Goal: Transaction & Acquisition: Book appointment/travel/reservation

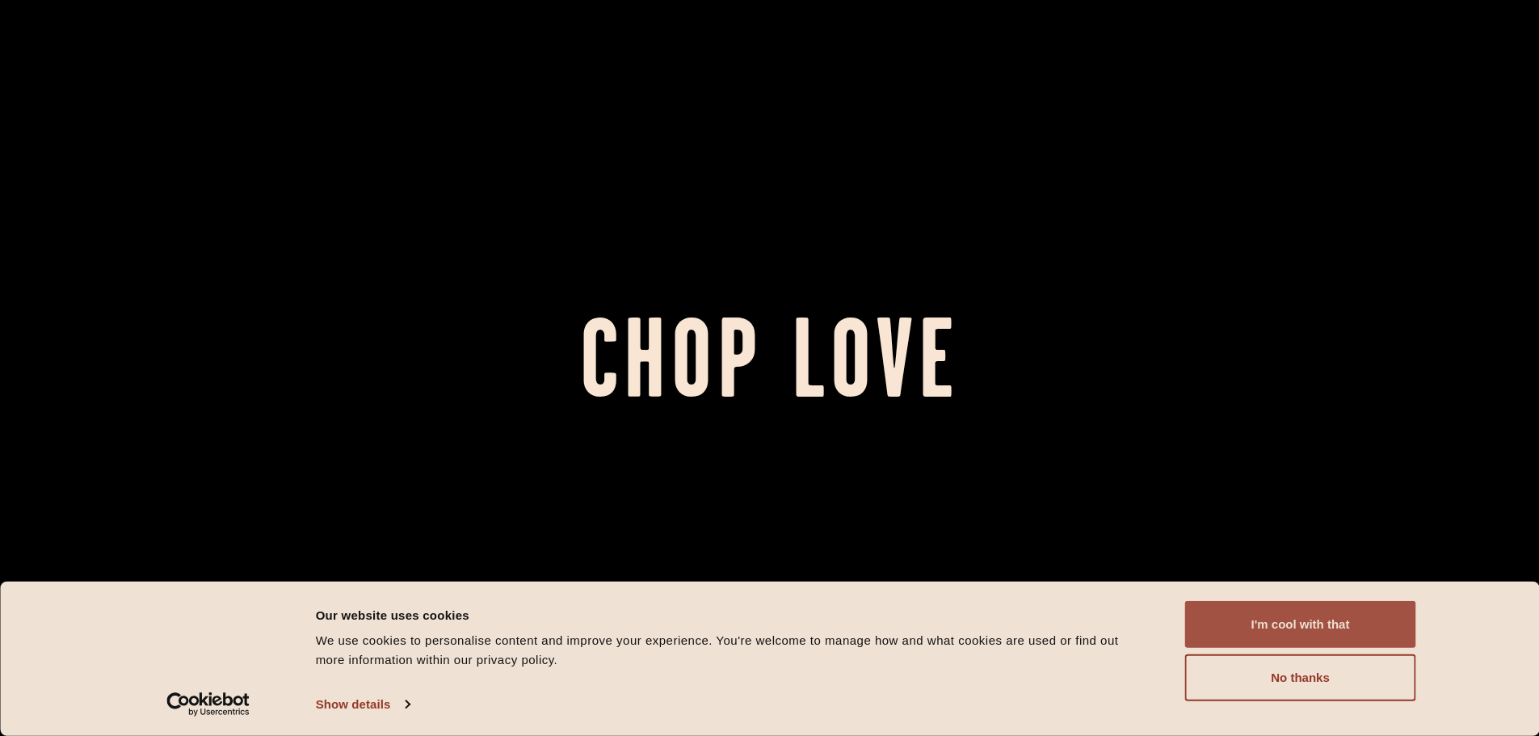
click at [1371, 630] on button "I'm cool with that" at bounding box center [1300, 624] width 231 height 47
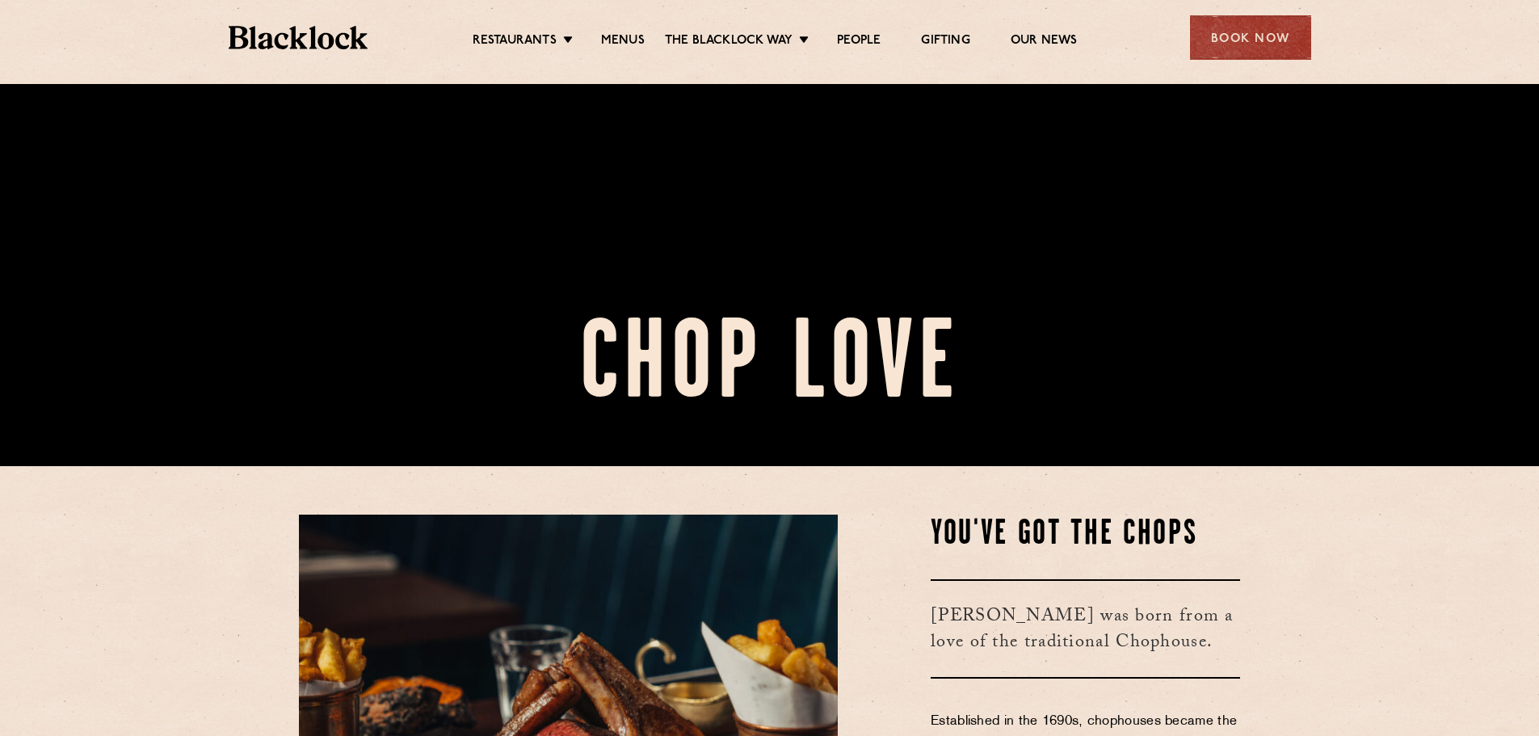
scroll to position [485, 0]
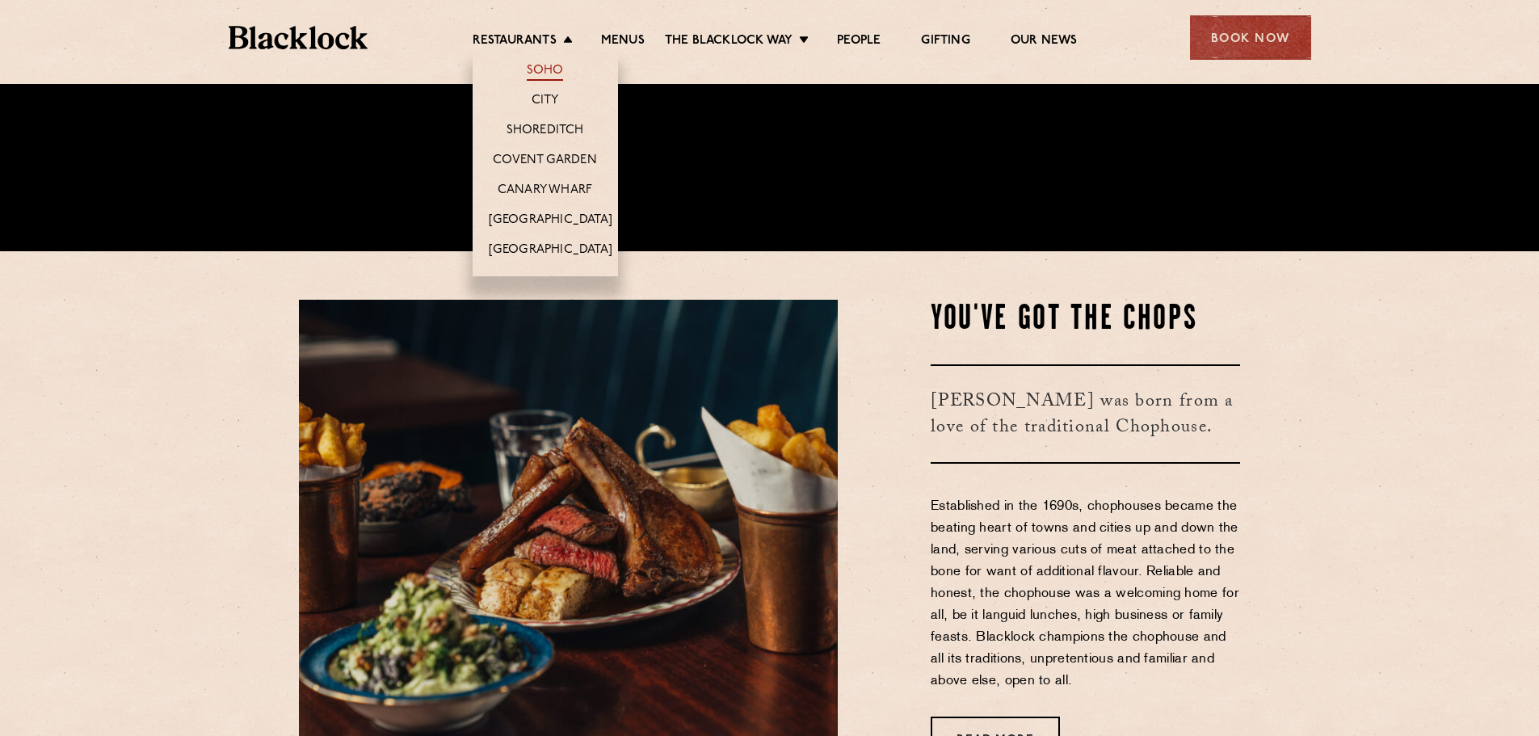
click at [552, 70] on link "Soho" at bounding box center [545, 72] width 37 height 18
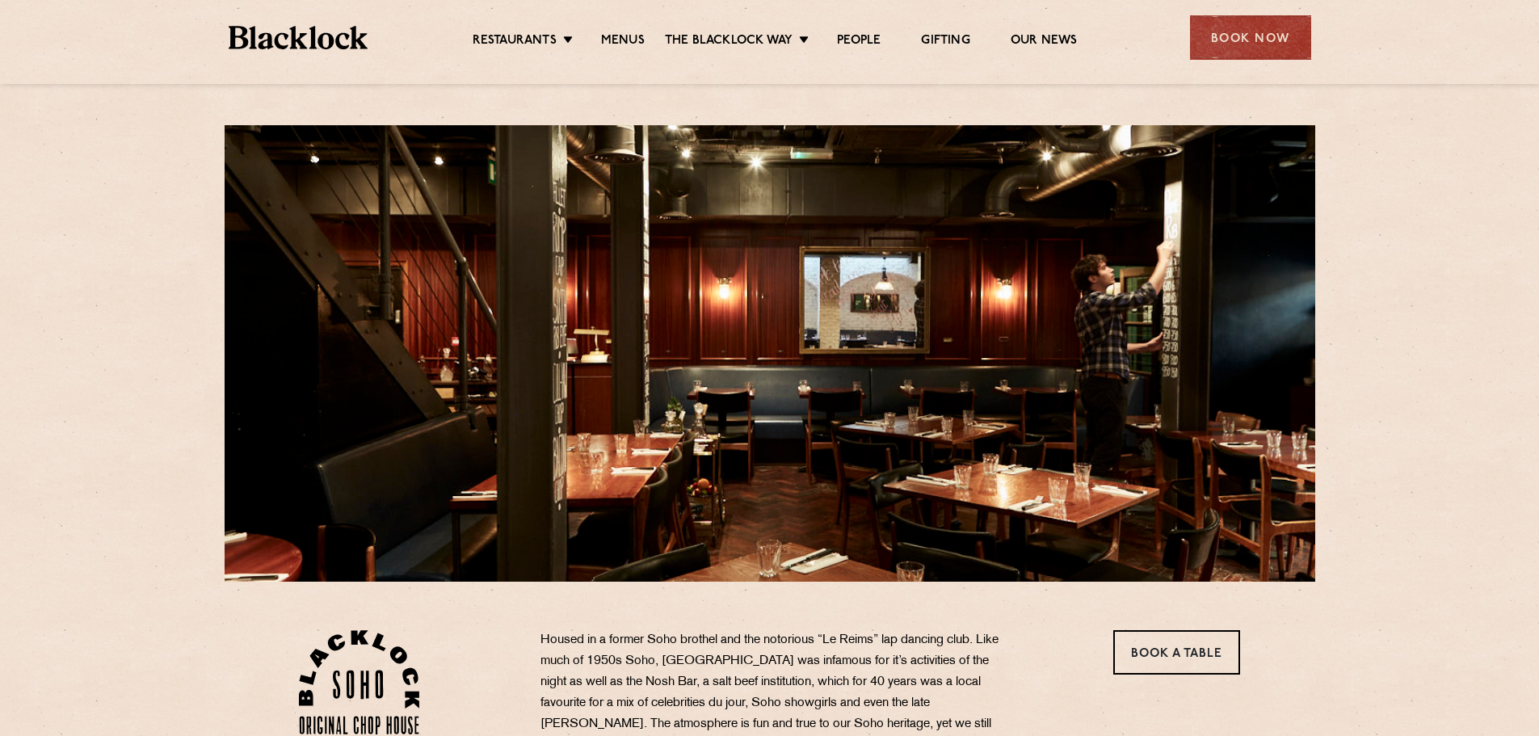
click at [559, 32] on ul "Restaurants Soho City Shoreditch Covent Garden Canary Wharf Manchester Birmingh…" at bounding box center [775, 38] width 814 height 26
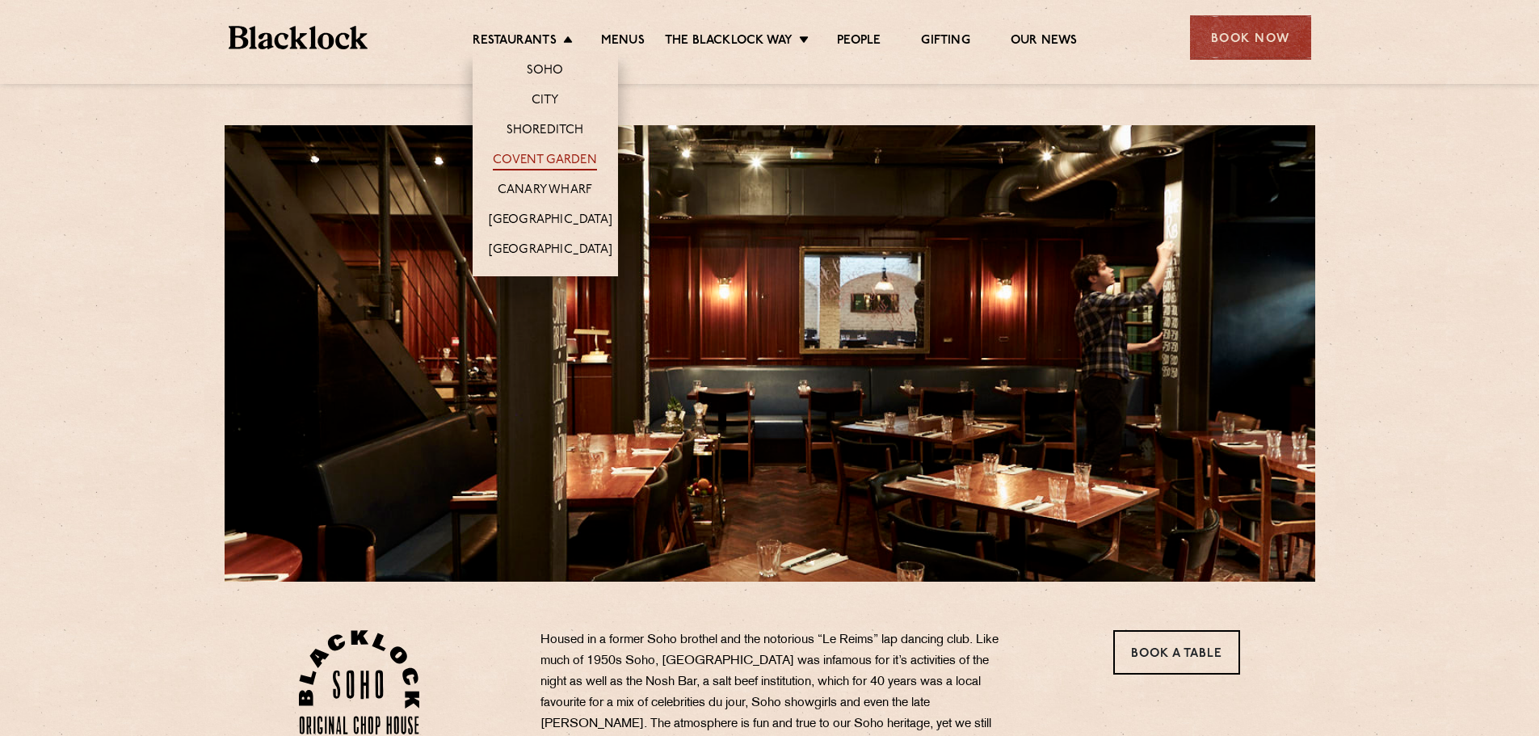
click at [574, 161] on link "Covent Garden" at bounding box center [545, 162] width 104 height 18
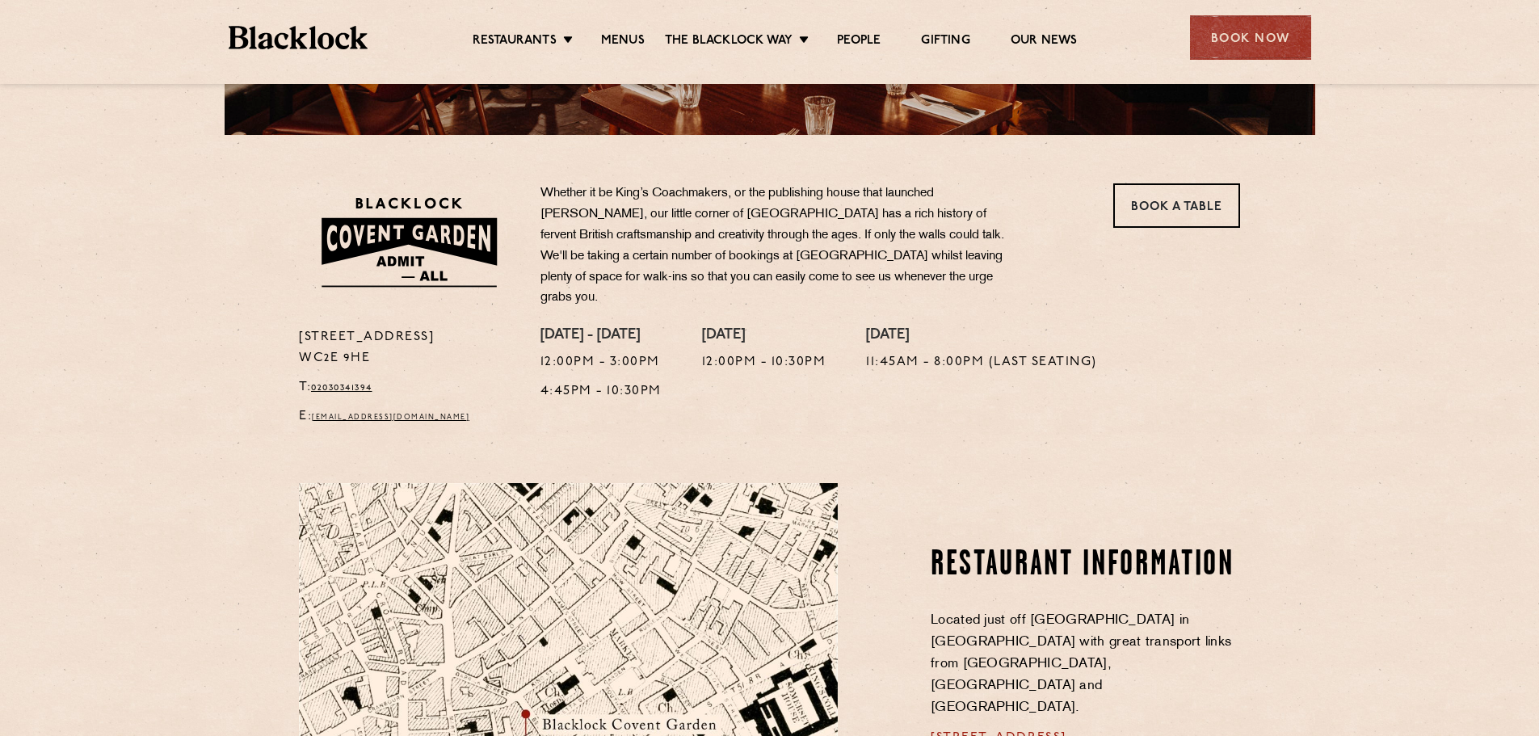
scroll to position [485, 0]
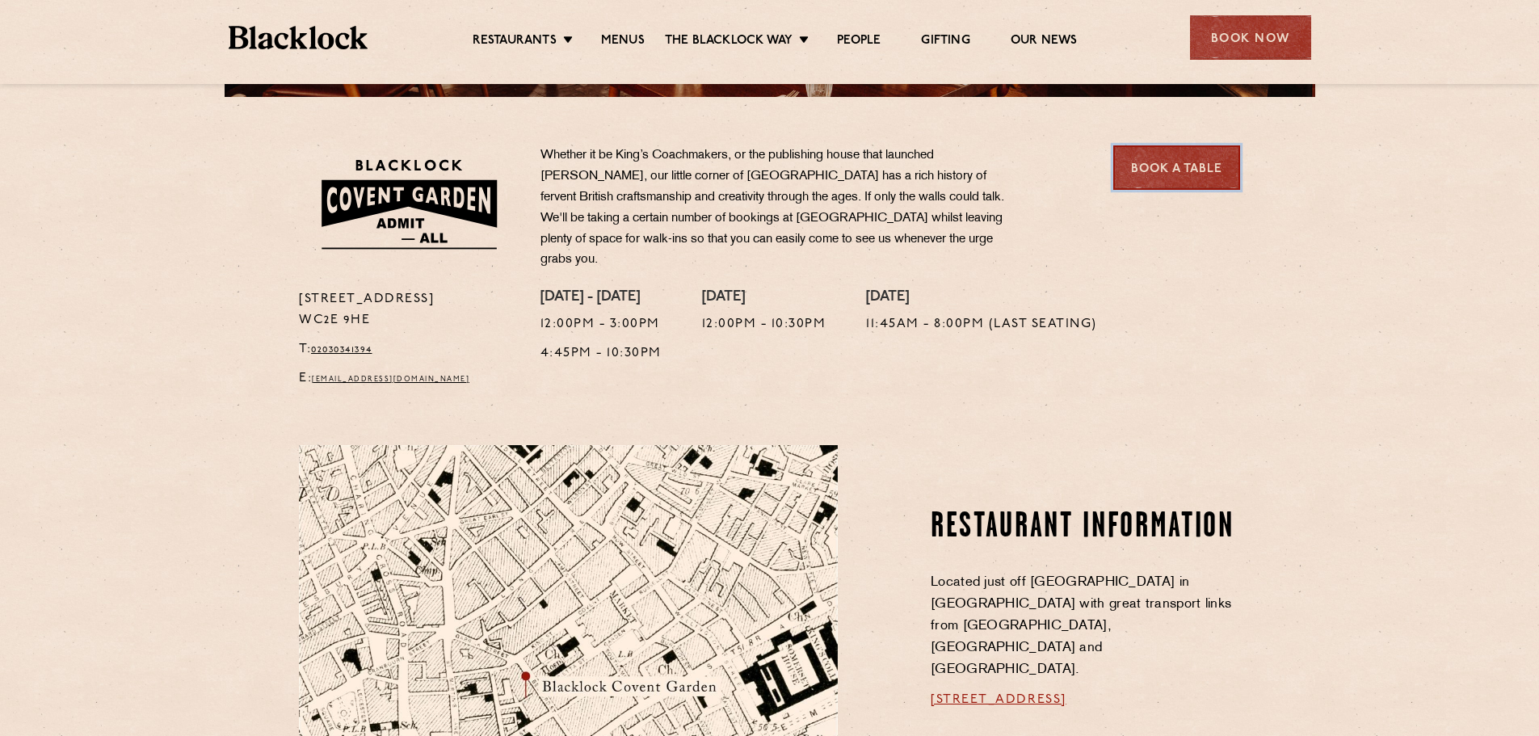
click at [1163, 176] on link "Book a Table" at bounding box center [1177, 167] width 127 height 44
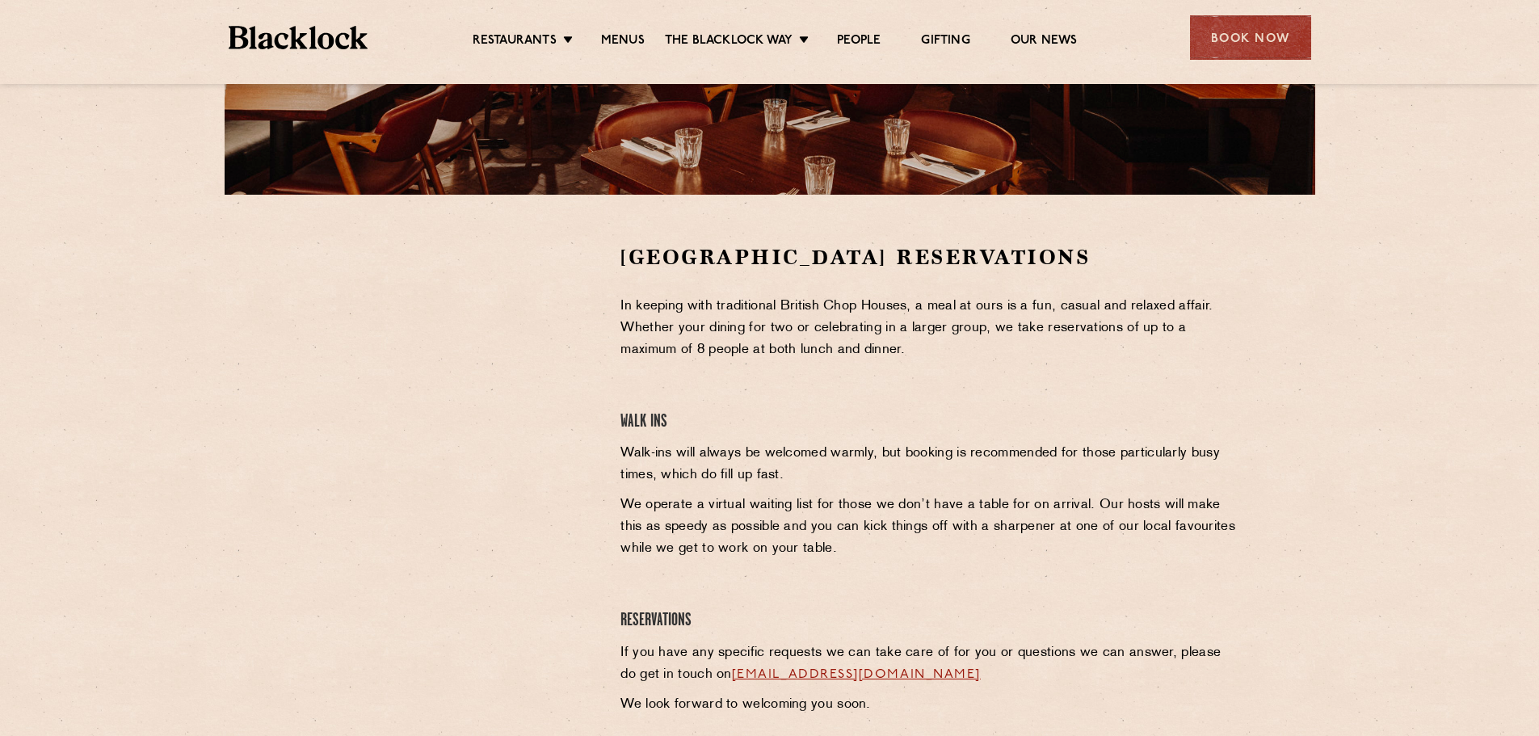
scroll to position [485, 0]
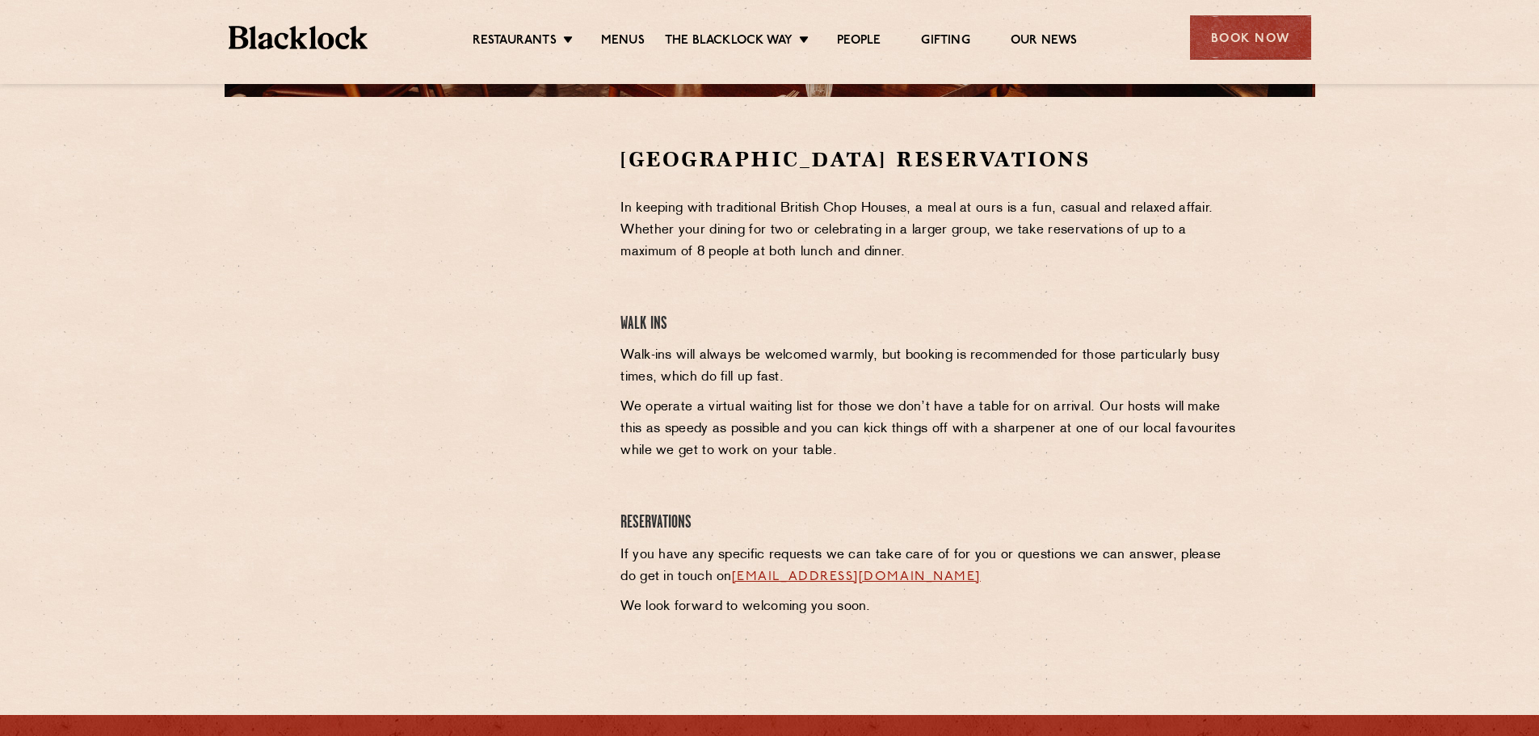
click at [414, 523] on div at bounding box center [448, 385] width 322 height 481
click at [425, 440] on div at bounding box center [448, 385] width 322 height 481
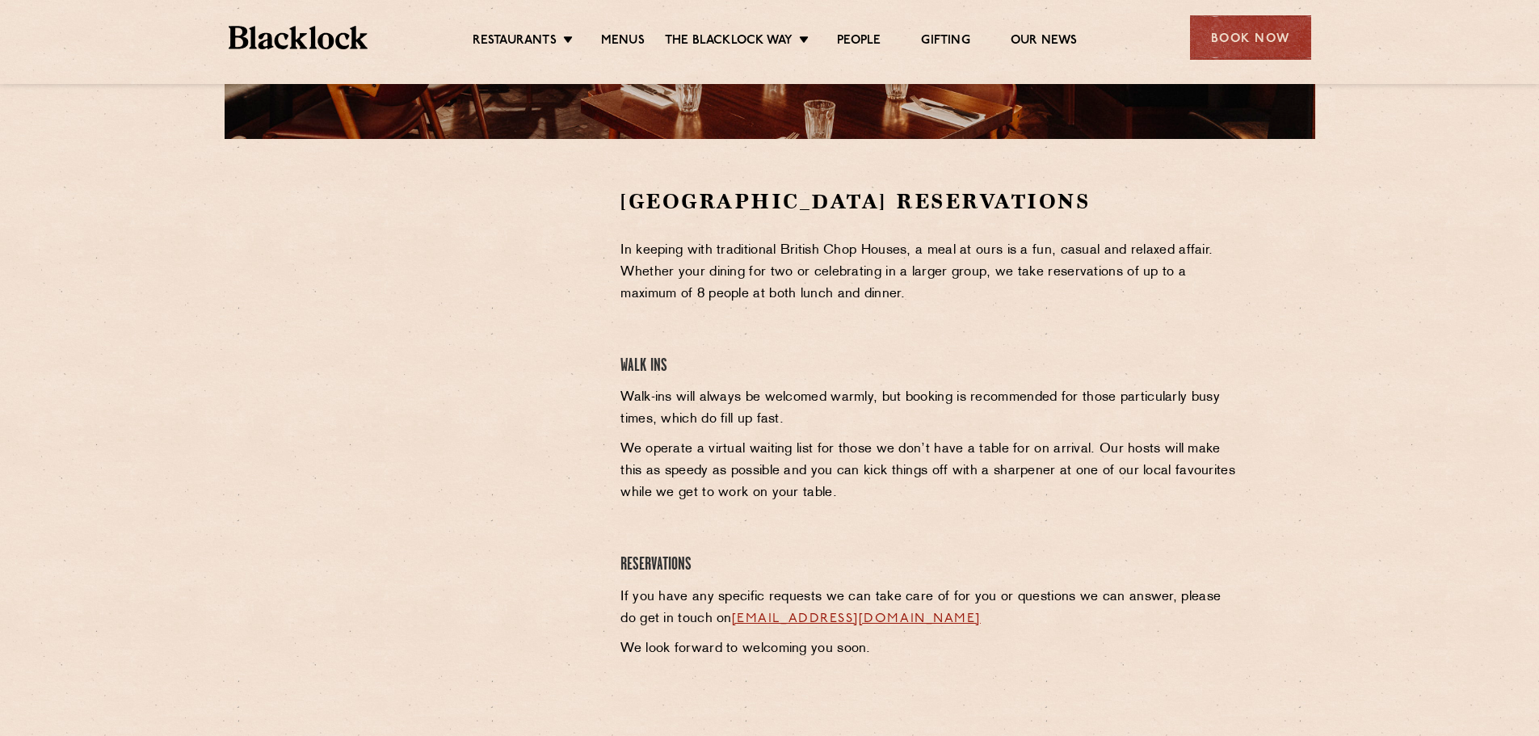
scroll to position [404, 0]
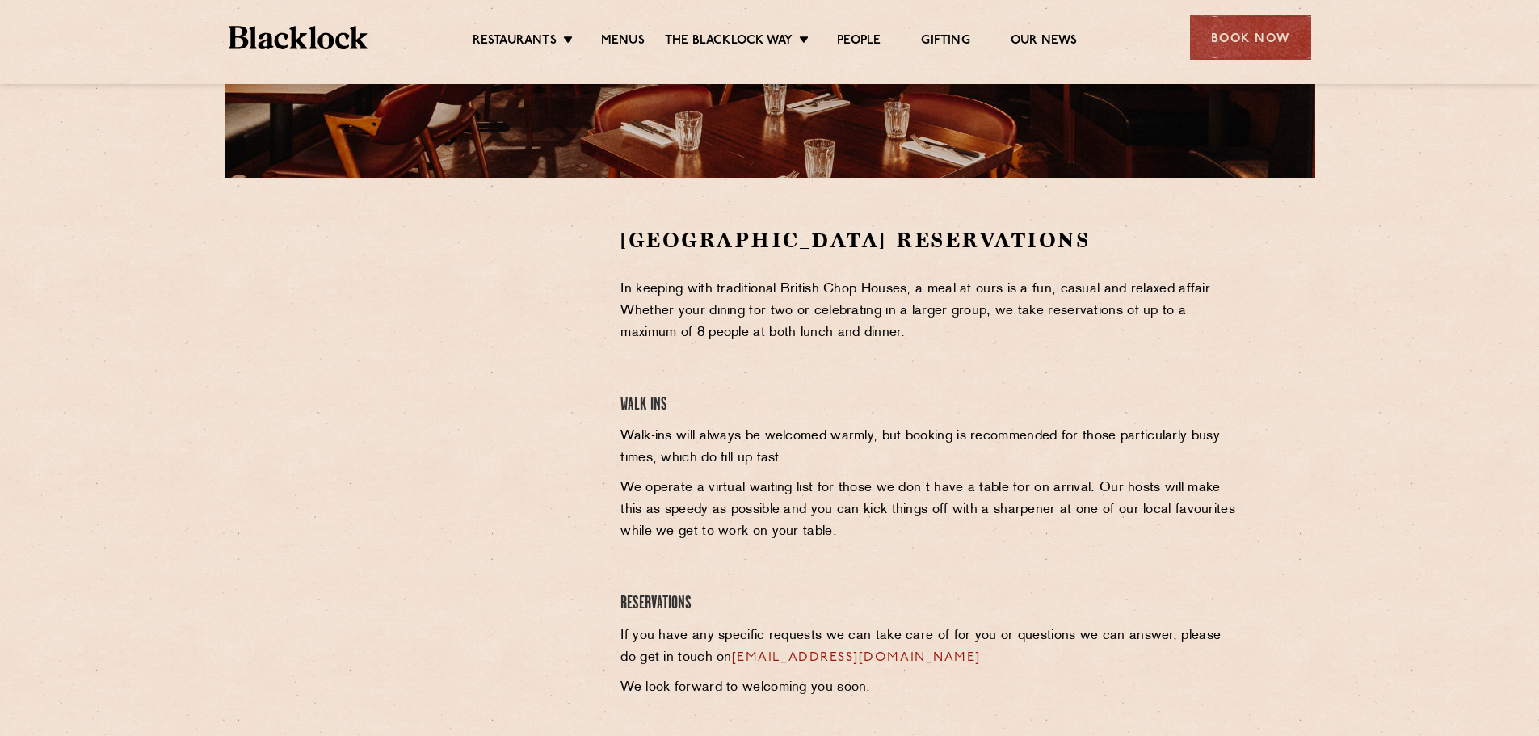
click at [416, 544] on div at bounding box center [448, 466] width 322 height 481
